Goal: Information Seeking & Learning: Find specific fact

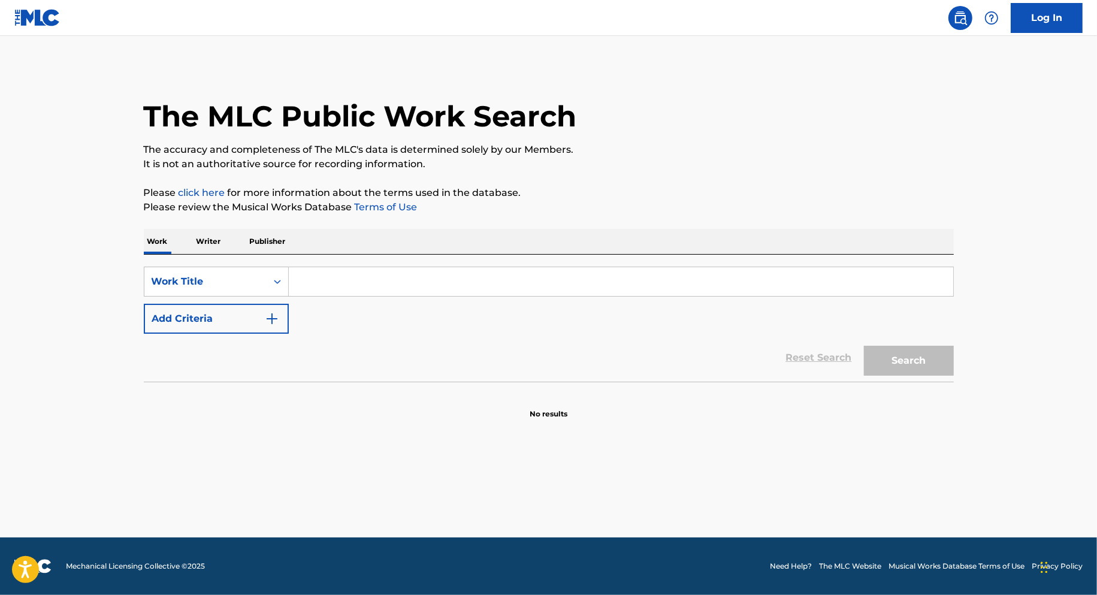
click at [274, 243] on p "Publisher" at bounding box center [267, 241] width 43 height 25
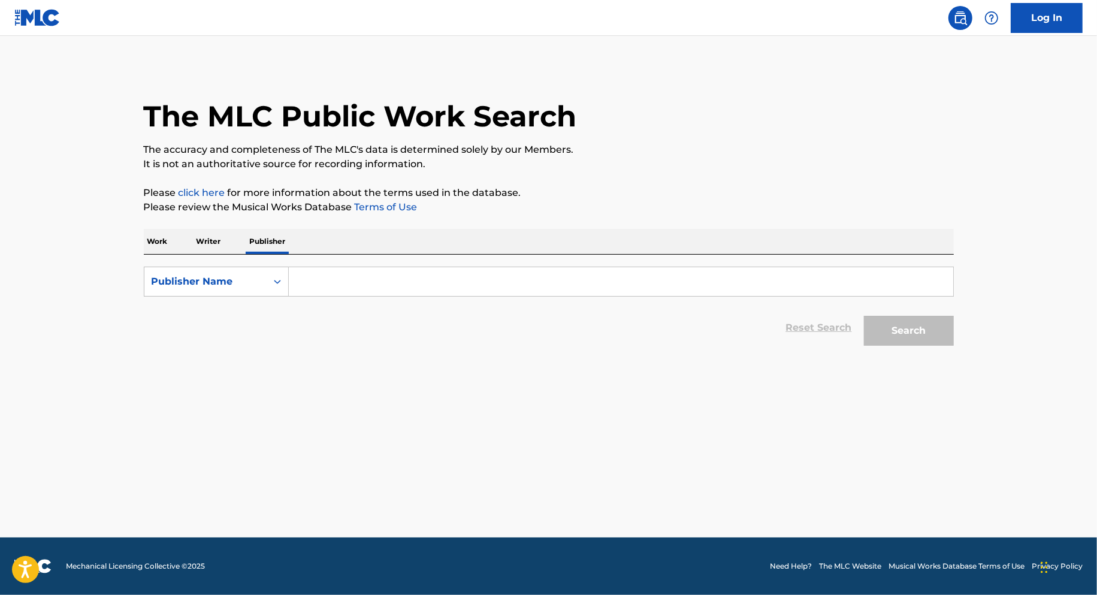
click at [312, 282] on input "Search Form" at bounding box center [621, 281] width 664 height 29
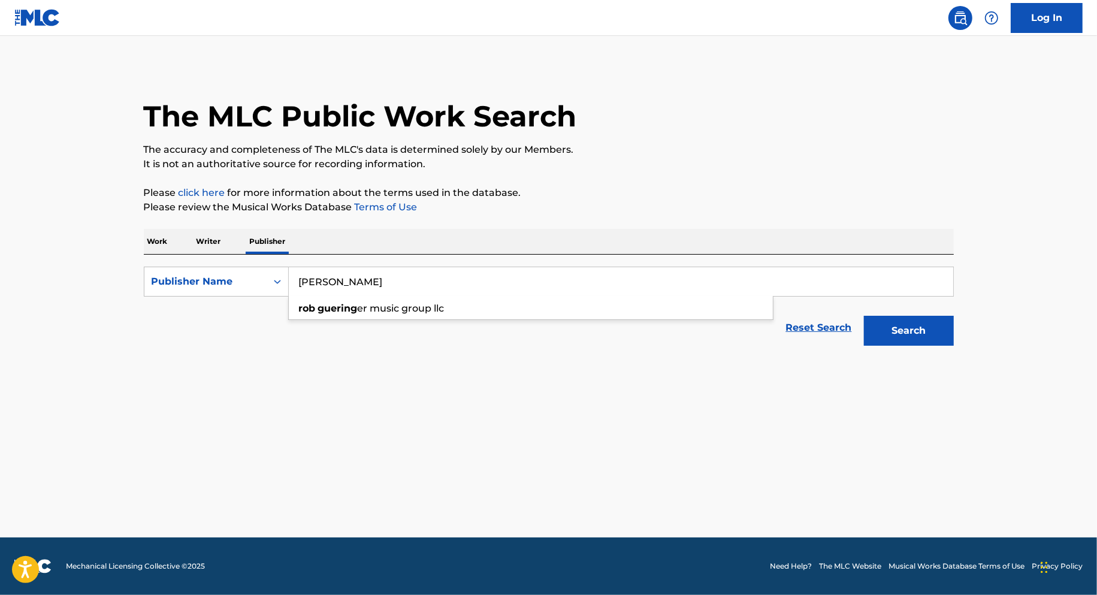
type input "rob gueringer"
click at [864, 316] on button "Search" at bounding box center [909, 331] width 90 height 30
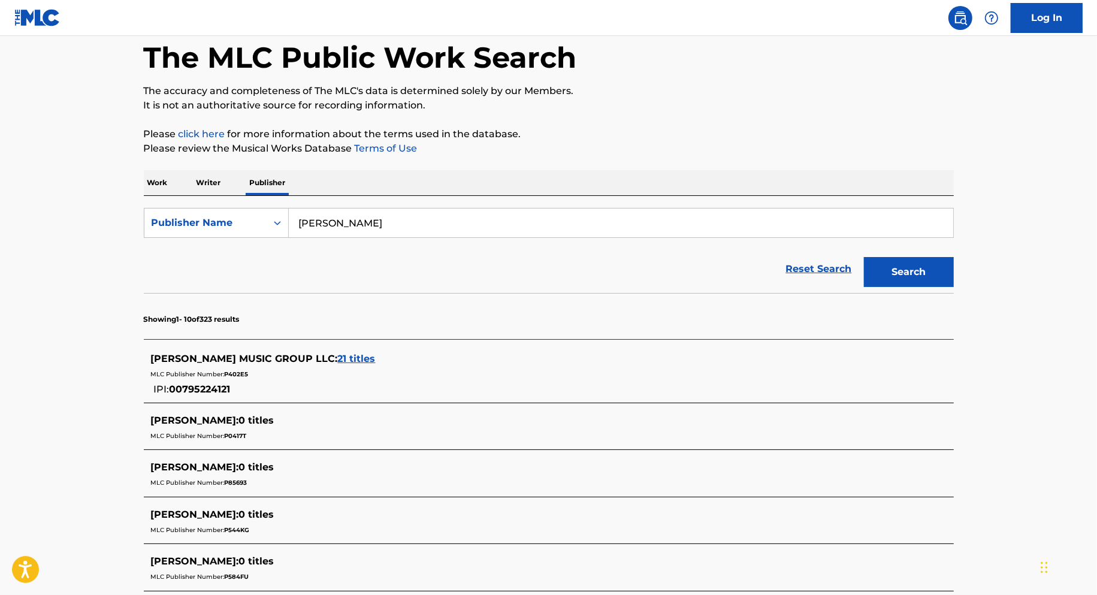
scroll to position [78, 0]
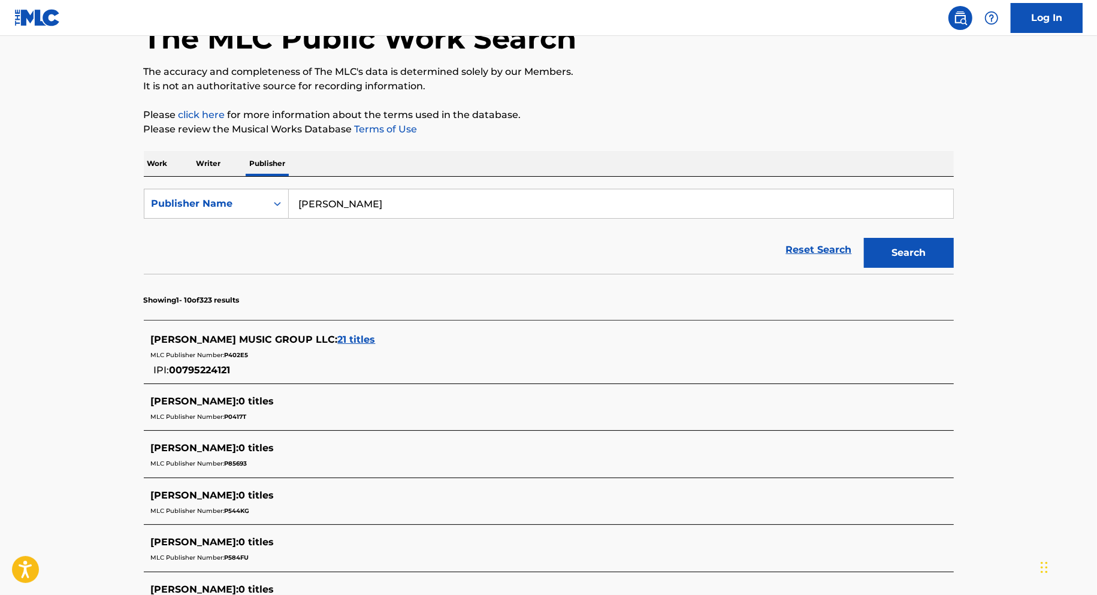
click at [348, 337] on span "21 titles" at bounding box center [357, 339] width 38 height 11
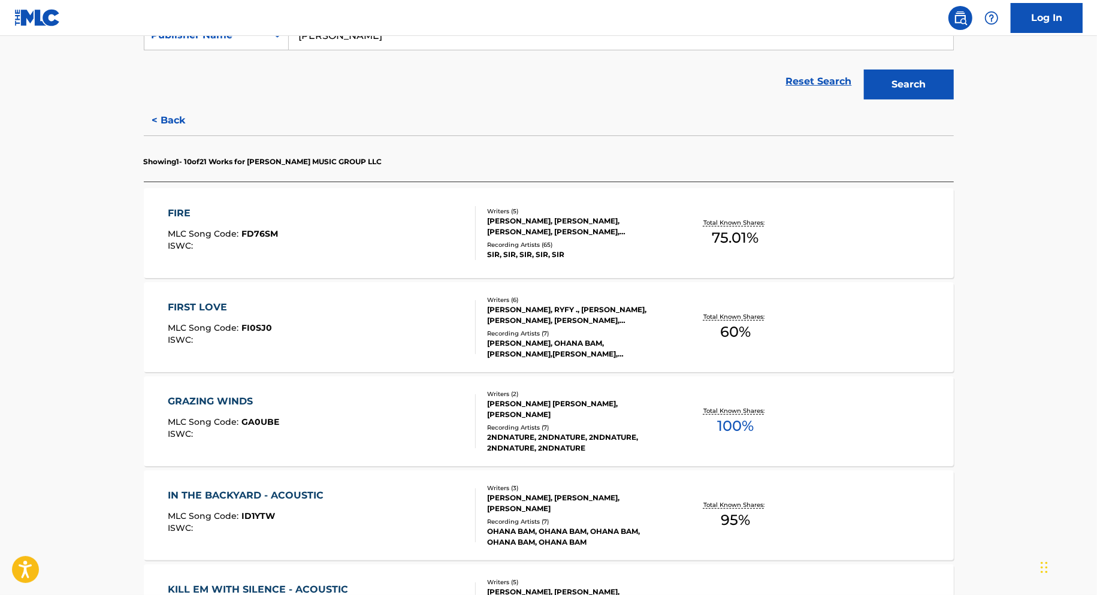
scroll to position [0, 0]
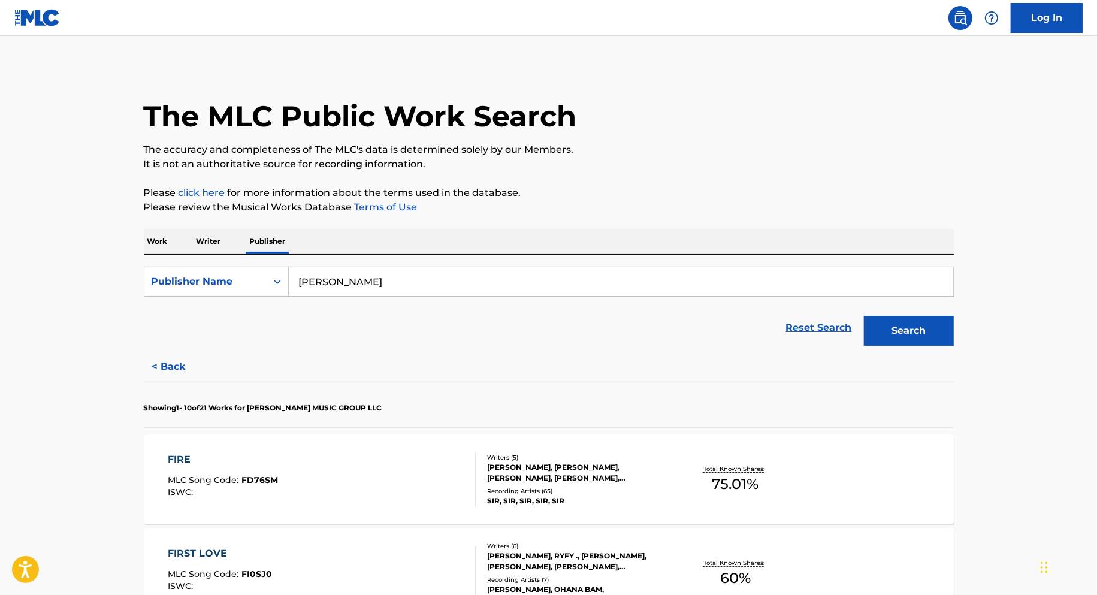
click at [176, 365] on button "< Back" at bounding box center [180, 367] width 72 height 30
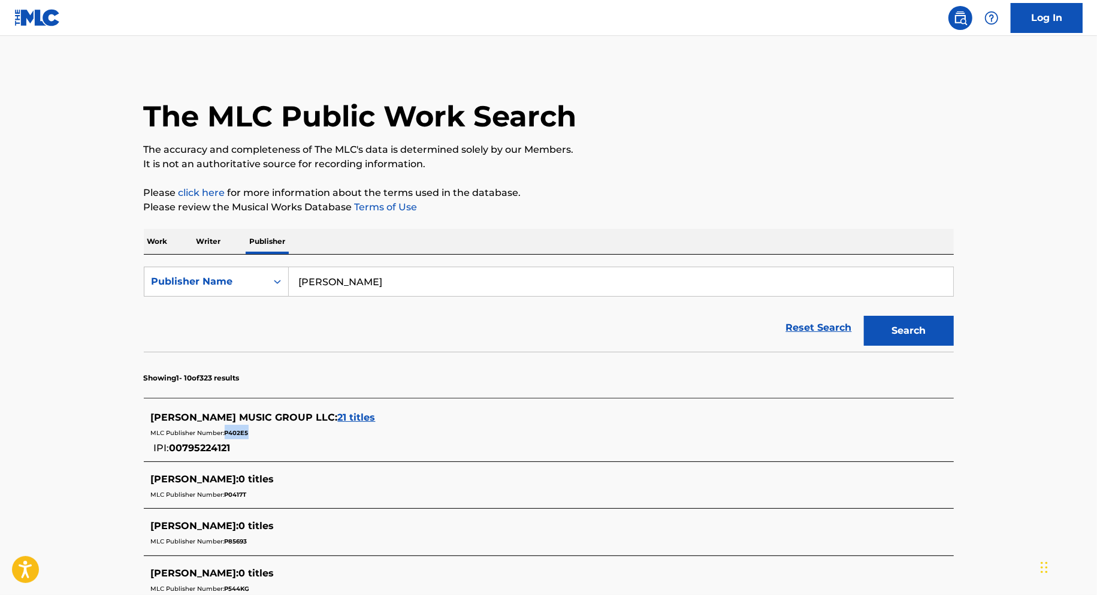
drag, startPoint x: 255, startPoint y: 434, endPoint x: 225, endPoint y: 436, distance: 30.0
click at [225, 436] on div "MLC Publisher Number: P402E5" at bounding box center [533, 432] width 764 height 14
copy span "P402E5"
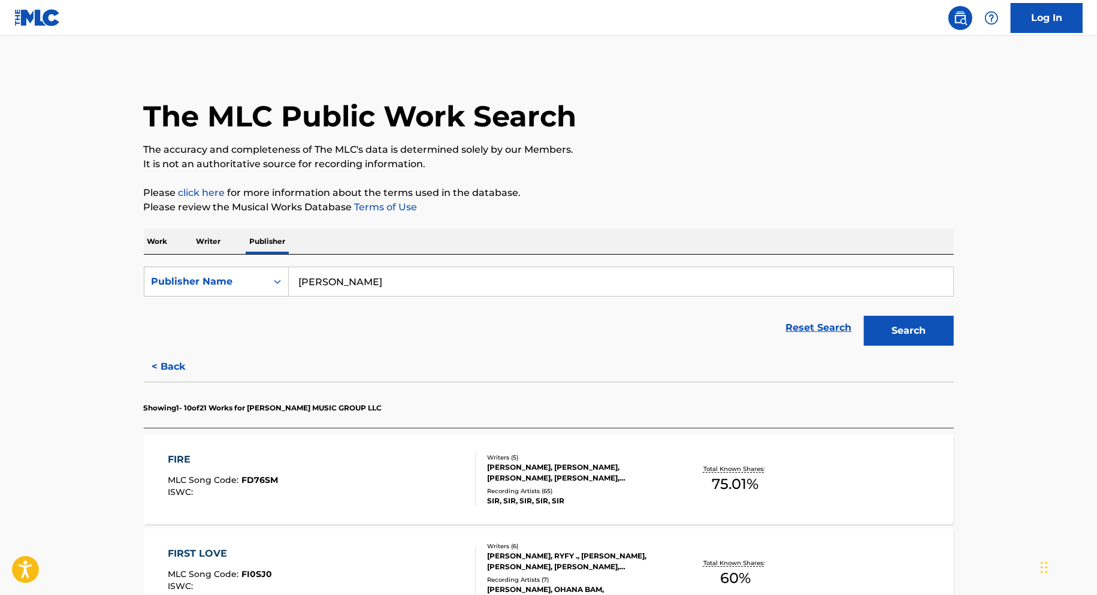
click at [161, 369] on button "< Back" at bounding box center [180, 367] width 72 height 30
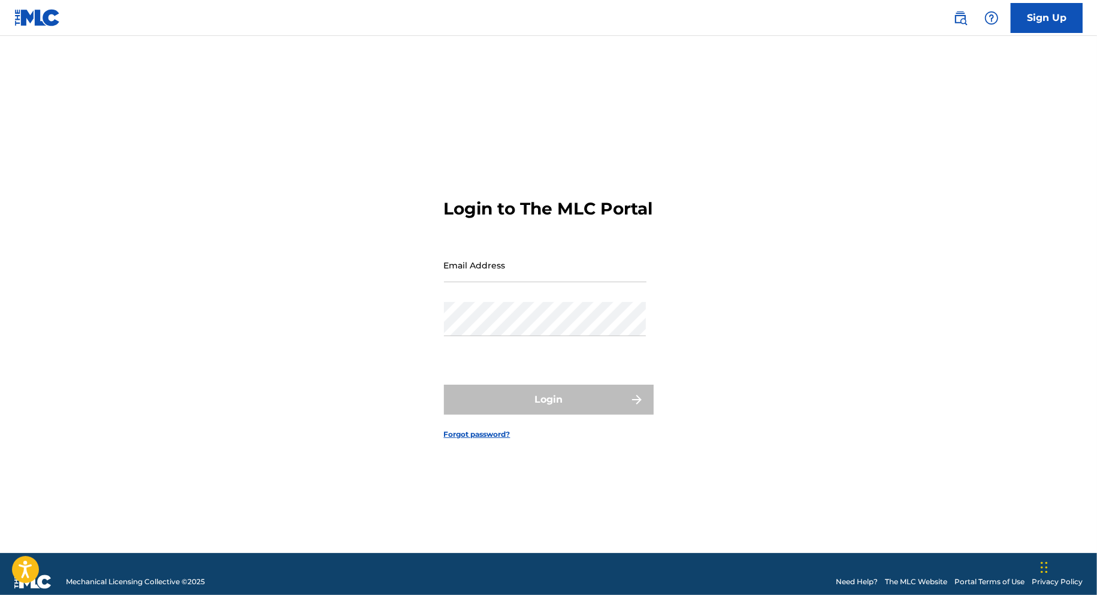
click at [499, 271] on input "Email Address" at bounding box center [545, 265] width 202 height 34
type input "[PERSON_NAME][EMAIL_ADDRESS][DOMAIN_NAME]"
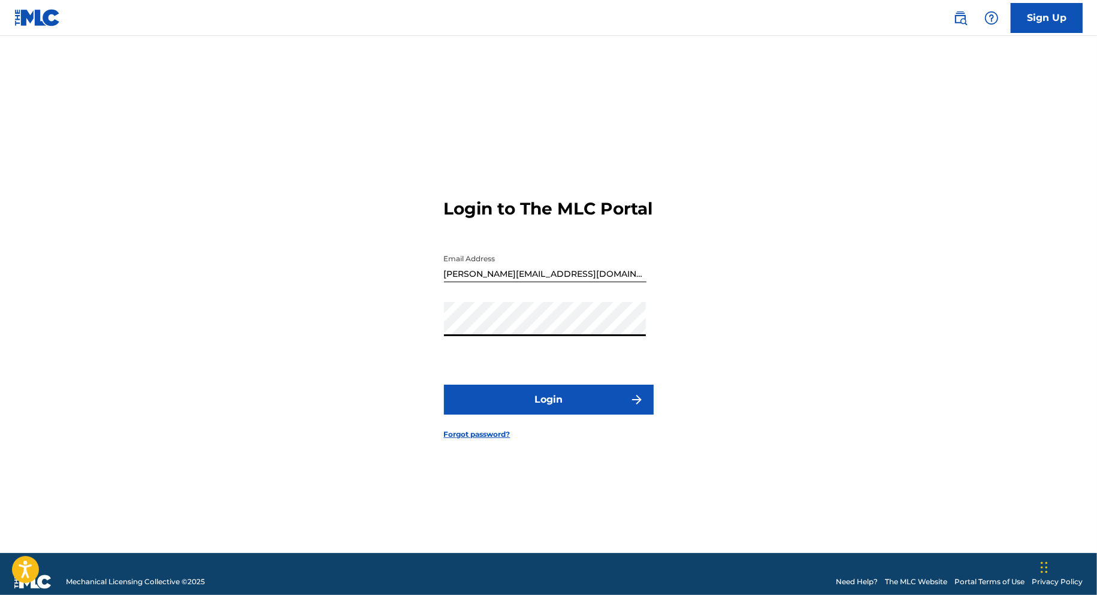
click at [444, 385] on button "Login" at bounding box center [549, 400] width 210 height 30
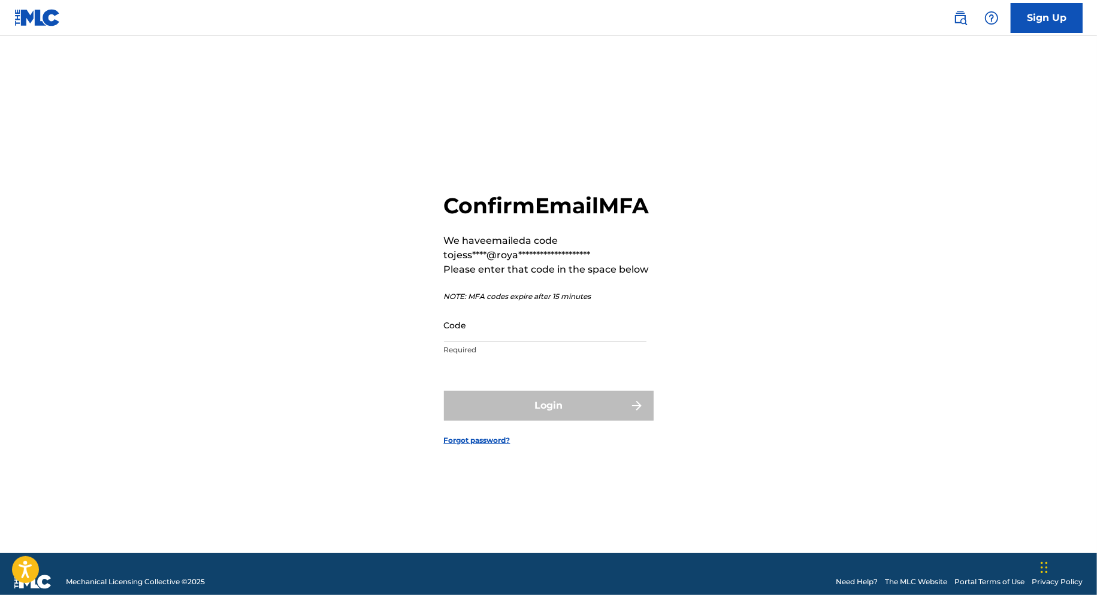
click at [488, 342] on input "Code" at bounding box center [545, 325] width 202 height 34
paste input "340888"
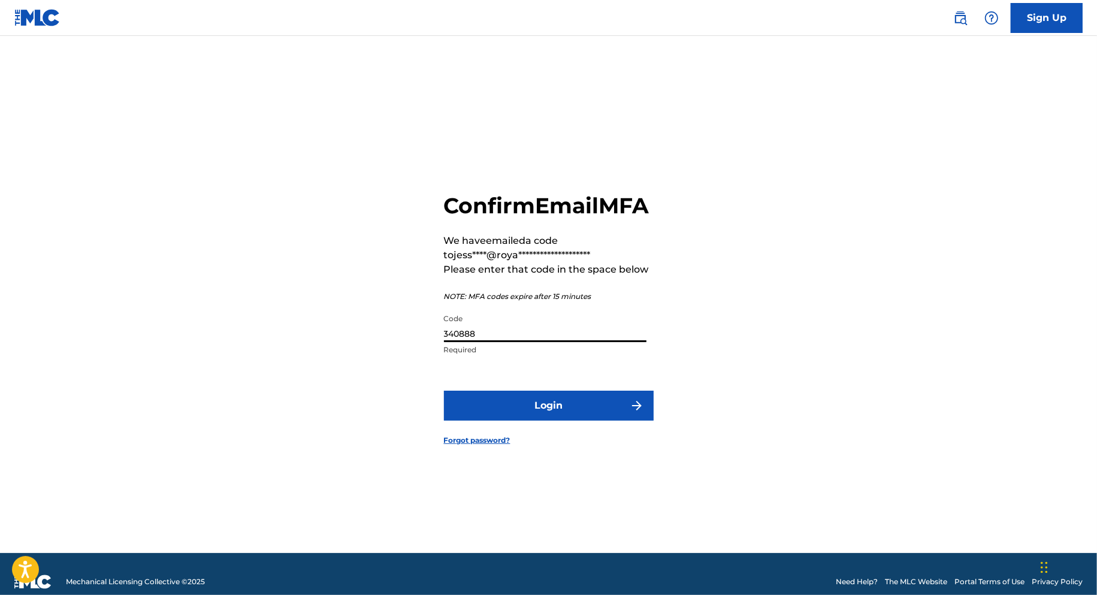
type input "340888"
click at [514, 400] on form "**********" at bounding box center [549, 309] width 210 height 487
click at [519, 415] on button "Login" at bounding box center [549, 406] width 210 height 30
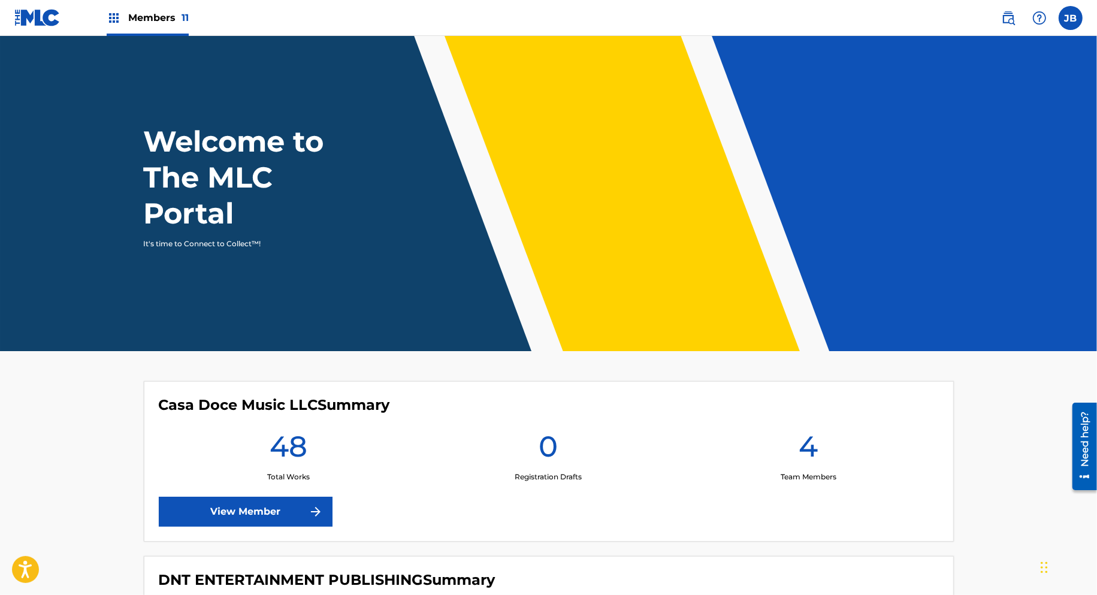
click at [163, 28] on div "Members 11" at bounding box center [148, 17] width 82 height 35
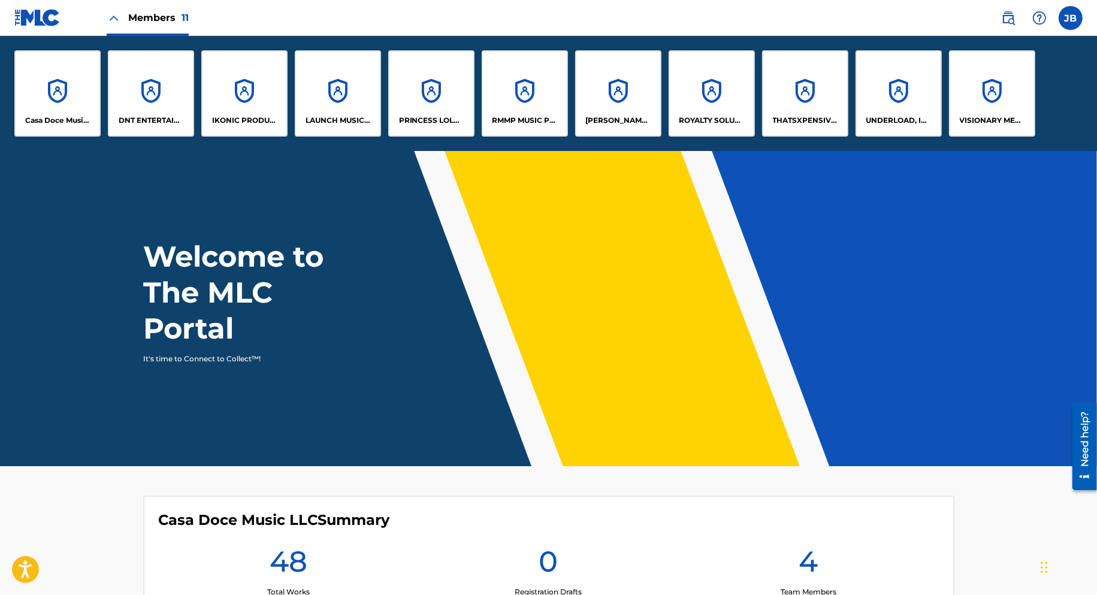
click at [646, 99] on div "[PERSON_NAME] MUSIC GROUP LLC" at bounding box center [618, 93] width 86 height 86
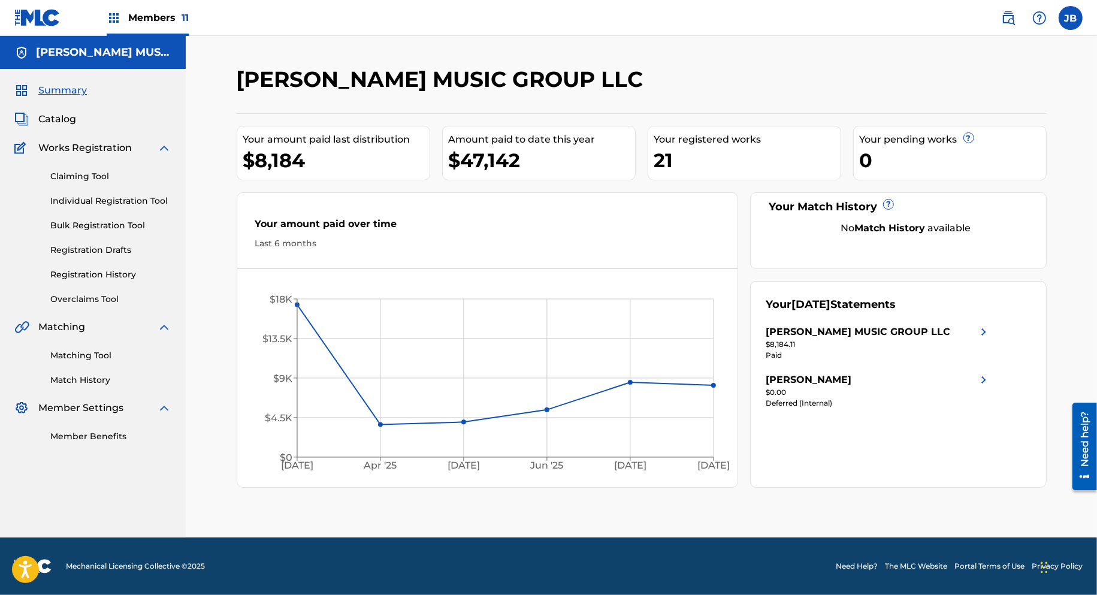
click at [225, 193] on div "ROB GUERINGER MUSIC GROUP LLC Your amount paid last distribution $8,184 Amount …" at bounding box center [641, 301] width 839 height 471
click at [828, 381] on div "[PERSON_NAME]" at bounding box center [809, 380] width 86 height 14
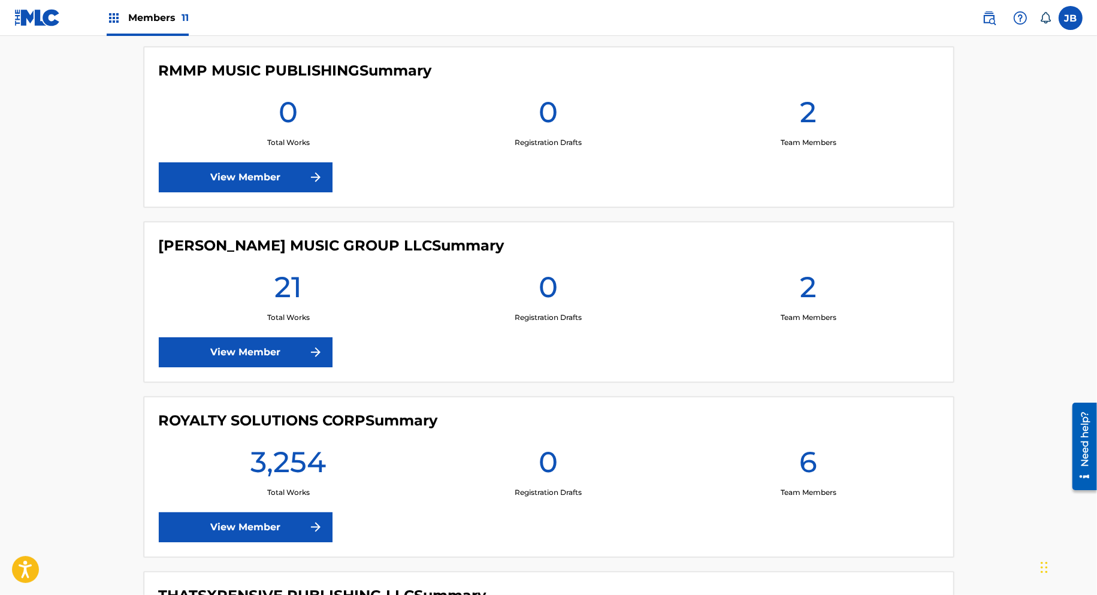
scroll to position [1244, 0]
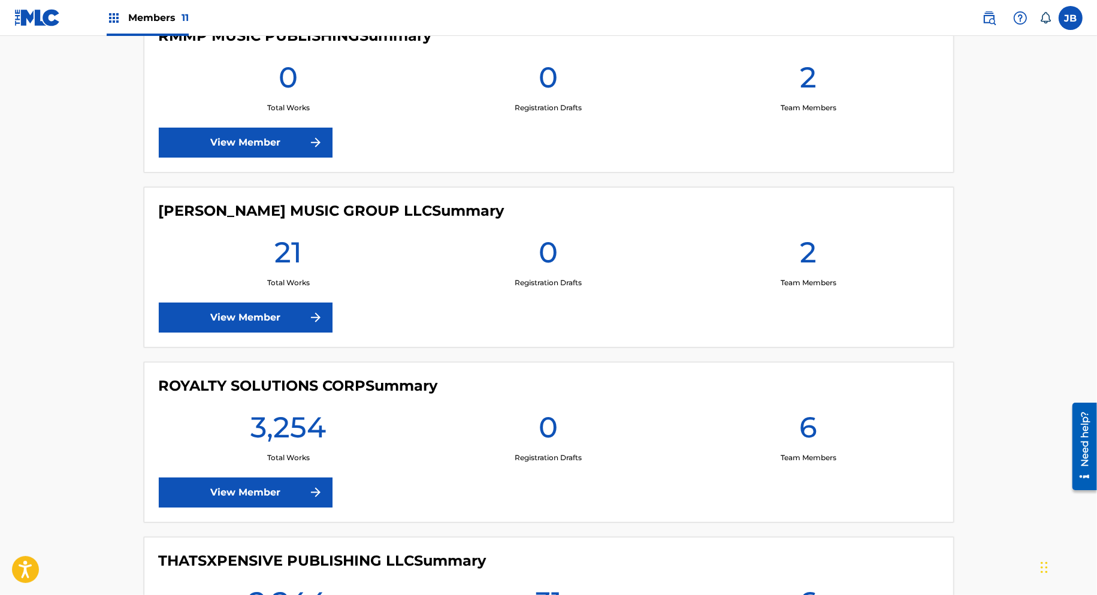
click at [334, 210] on h4 "[PERSON_NAME] MUSIC GROUP LLC Summary" at bounding box center [332, 211] width 346 height 18
click at [307, 268] on div "21 Total Works" at bounding box center [289, 261] width 260 height 54
click at [249, 319] on link "View Member" at bounding box center [246, 318] width 174 height 30
